Goal: Task Accomplishment & Management: Manage account settings

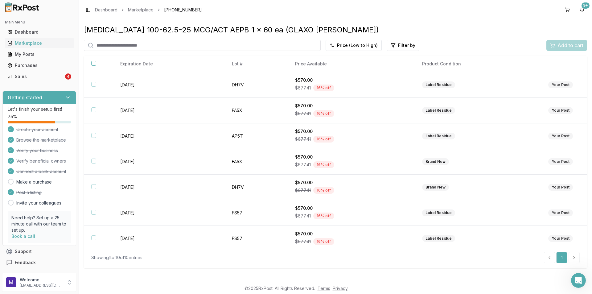
scroll to position [81, 0]
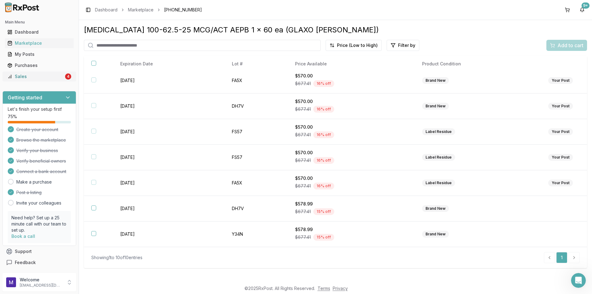
click at [46, 79] on div "Sales" at bounding box center [35, 76] width 56 height 6
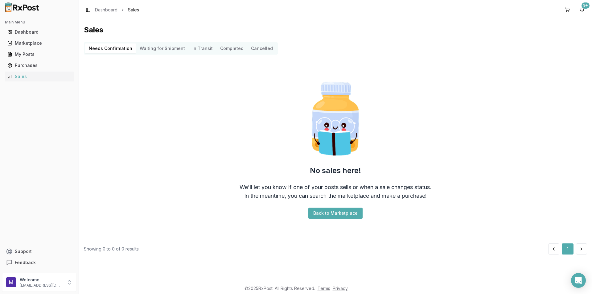
click at [158, 47] on Shipment "Waiting for Shipment" at bounding box center [162, 48] width 53 height 10
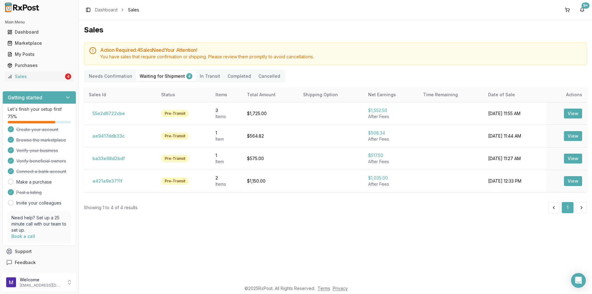
click at [113, 78] on Confirmation "Needs Confirmation" at bounding box center [110, 76] width 51 height 10
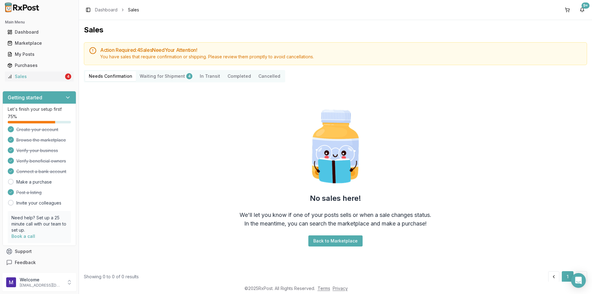
click at [522, 186] on div "No sales here! We'll let you know if one of your posts sells or when a sale cha…" at bounding box center [335, 176] width 503 height 179
click at [170, 77] on Shipment "Waiting for Shipment 4" at bounding box center [166, 76] width 60 height 10
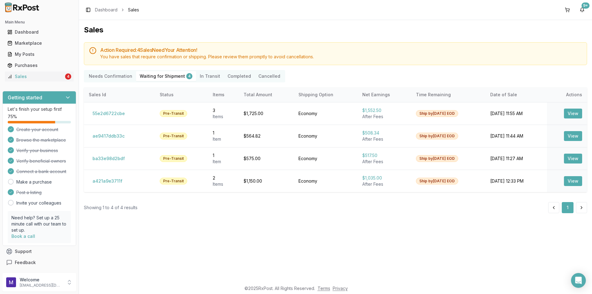
click at [157, 78] on Shipment "Waiting for Shipment 4" at bounding box center [166, 76] width 60 height 10
click at [110, 73] on Confirmation "Needs Confirmation" at bounding box center [110, 76] width 51 height 10
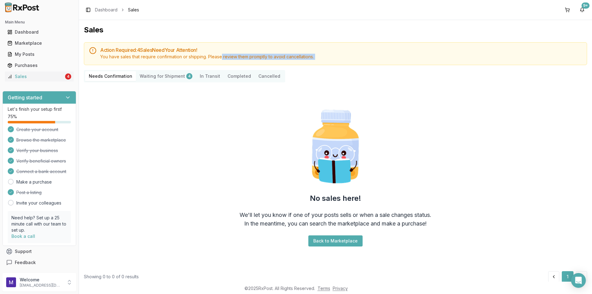
click at [221, 67] on div "Action Required: 4 Sale s Need Your Attention! You have sales that require conf…" at bounding box center [335, 162] width 503 height 240
click at [213, 73] on Transit "In Transit" at bounding box center [210, 76] width 28 height 10
click at [235, 78] on button "Completed" at bounding box center [239, 76] width 31 height 10
click at [269, 75] on button "Cancelled" at bounding box center [269, 76] width 29 height 10
click at [212, 76] on Transit "In Transit" at bounding box center [210, 76] width 28 height 10
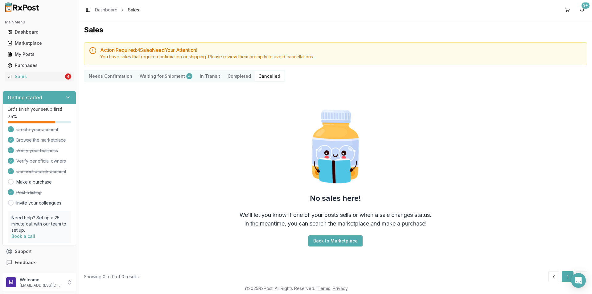
click at [233, 76] on button "Completed" at bounding box center [239, 76] width 31 height 10
click at [257, 77] on button "Cancelled" at bounding box center [269, 76] width 29 height 10
